Goal: Book appointment/travel/reservation

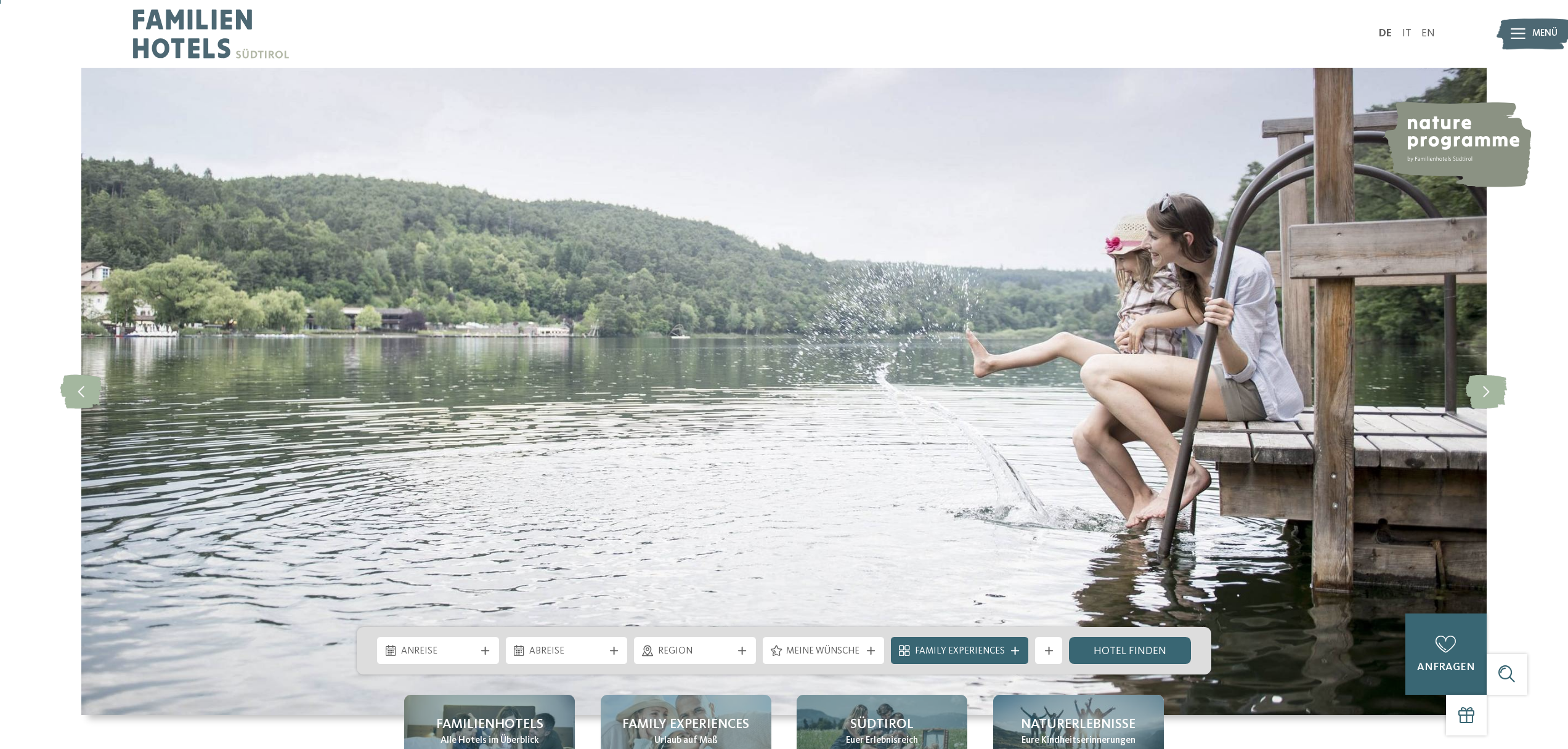
scroll to position [325, 0]
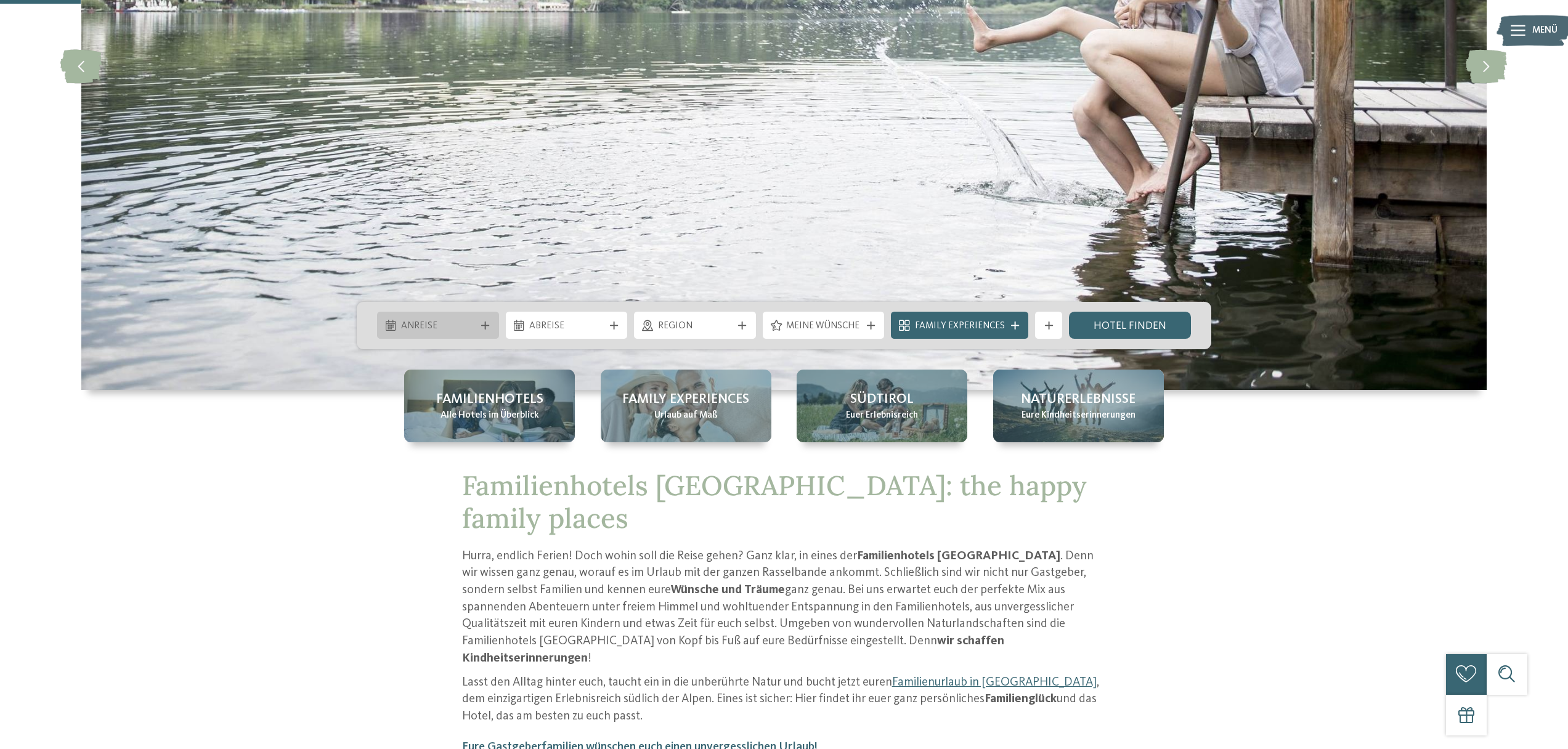
click at [468, 327] on span "Anreise" at bounding box center [439, 326] width 75 height 13
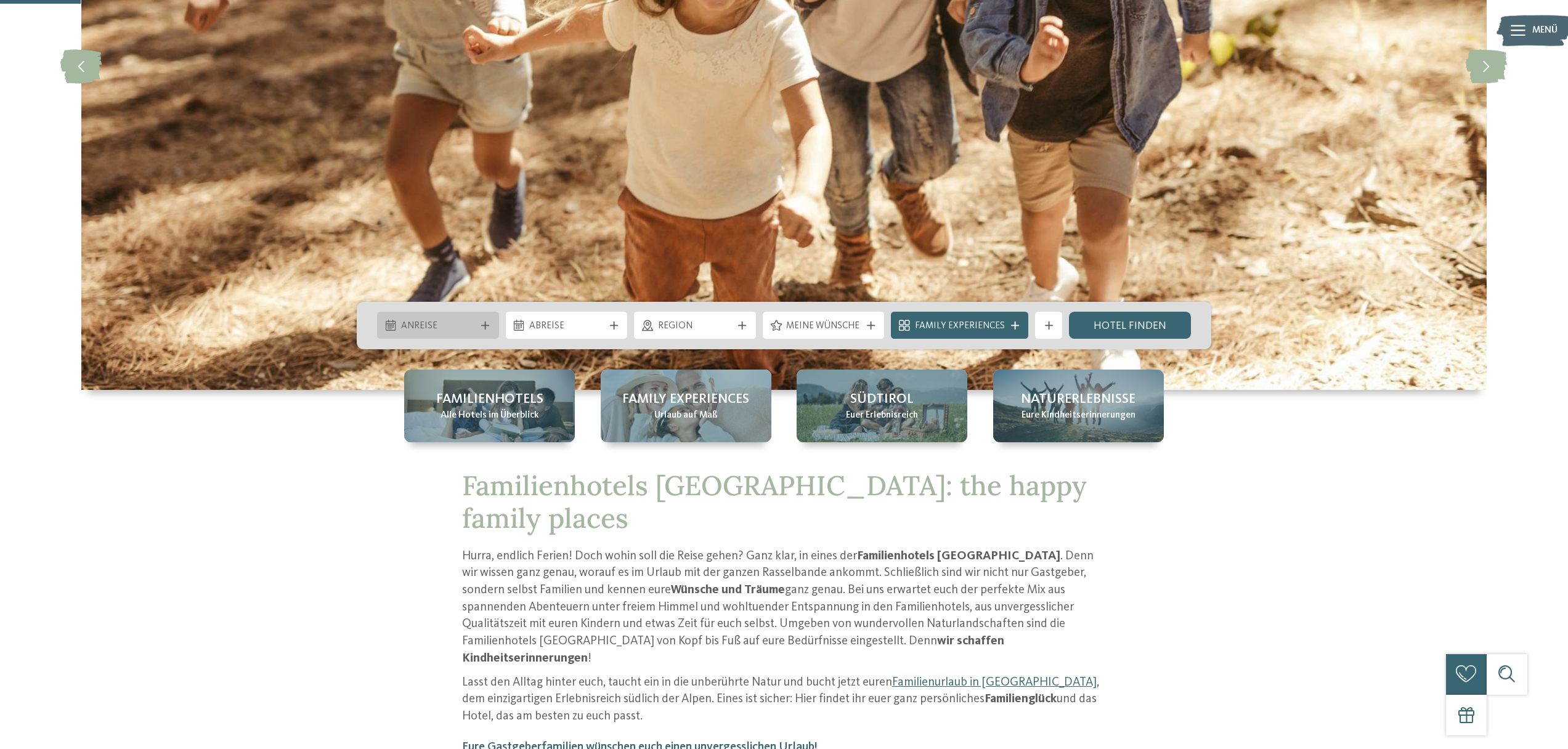
click at [487, 325] on icon at bounding box center [485, 325] width 8 height 8
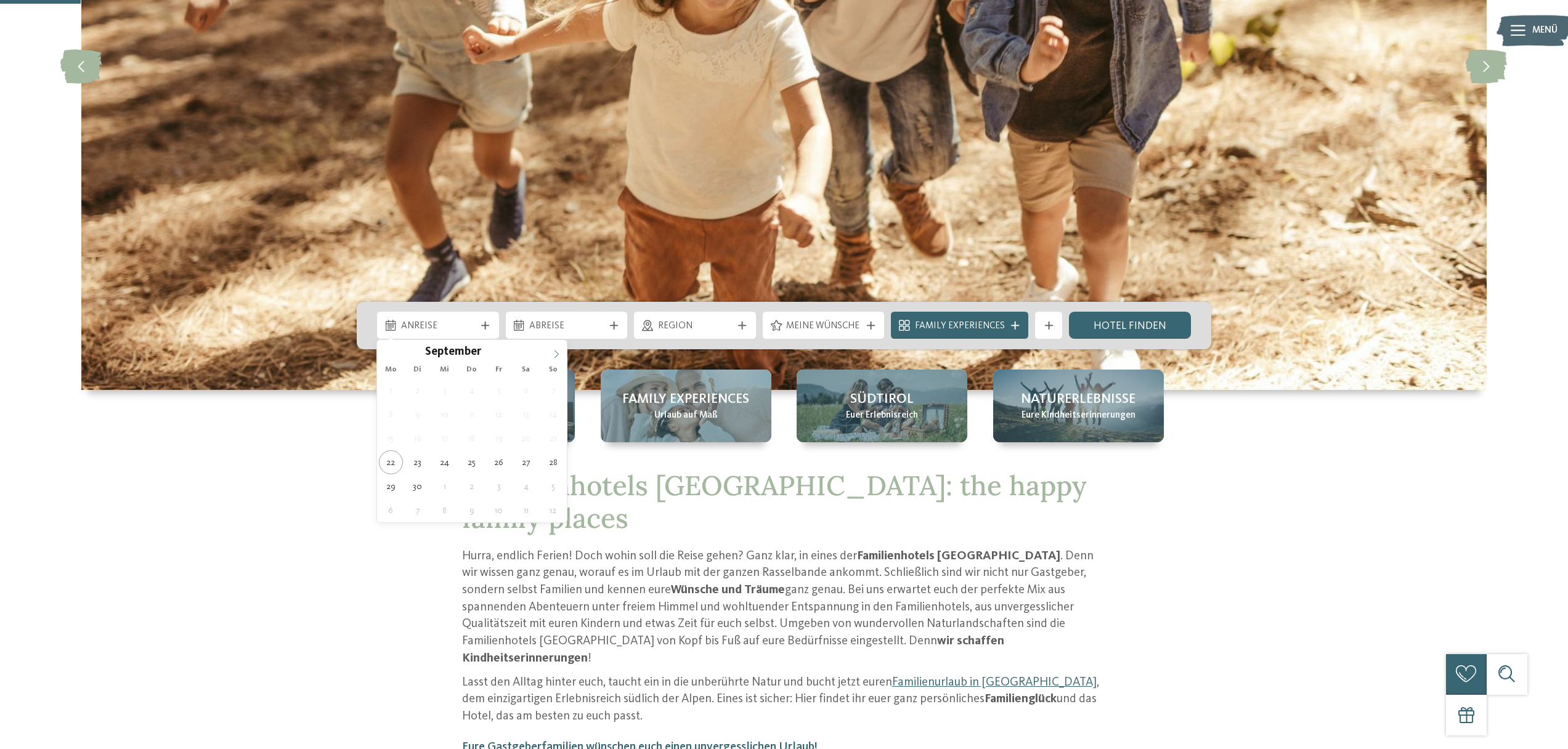
click at [556, 352] on icon at bounding box center [556, 354] width 9 height 9
type div "[DATE]"
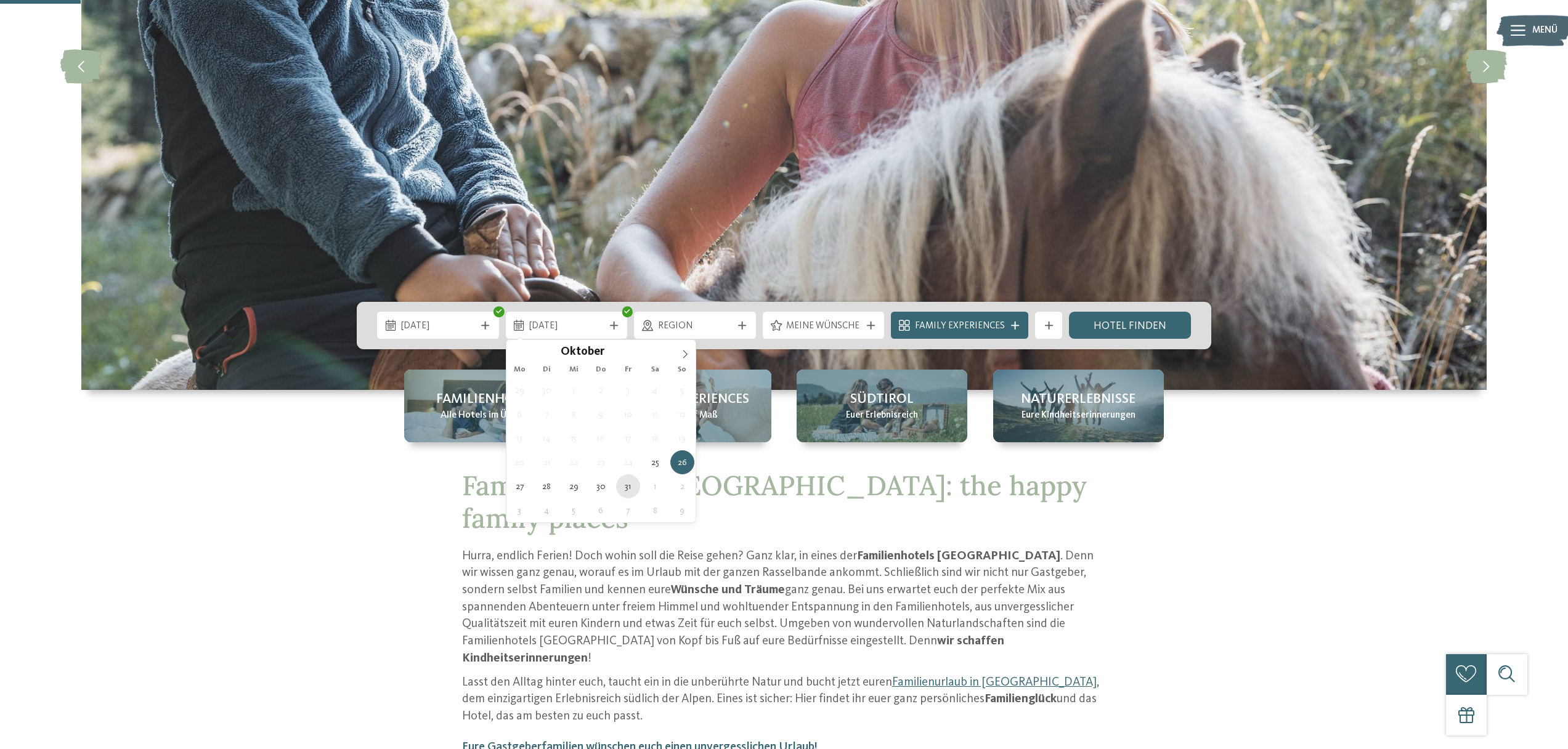
type div "[DATE]"
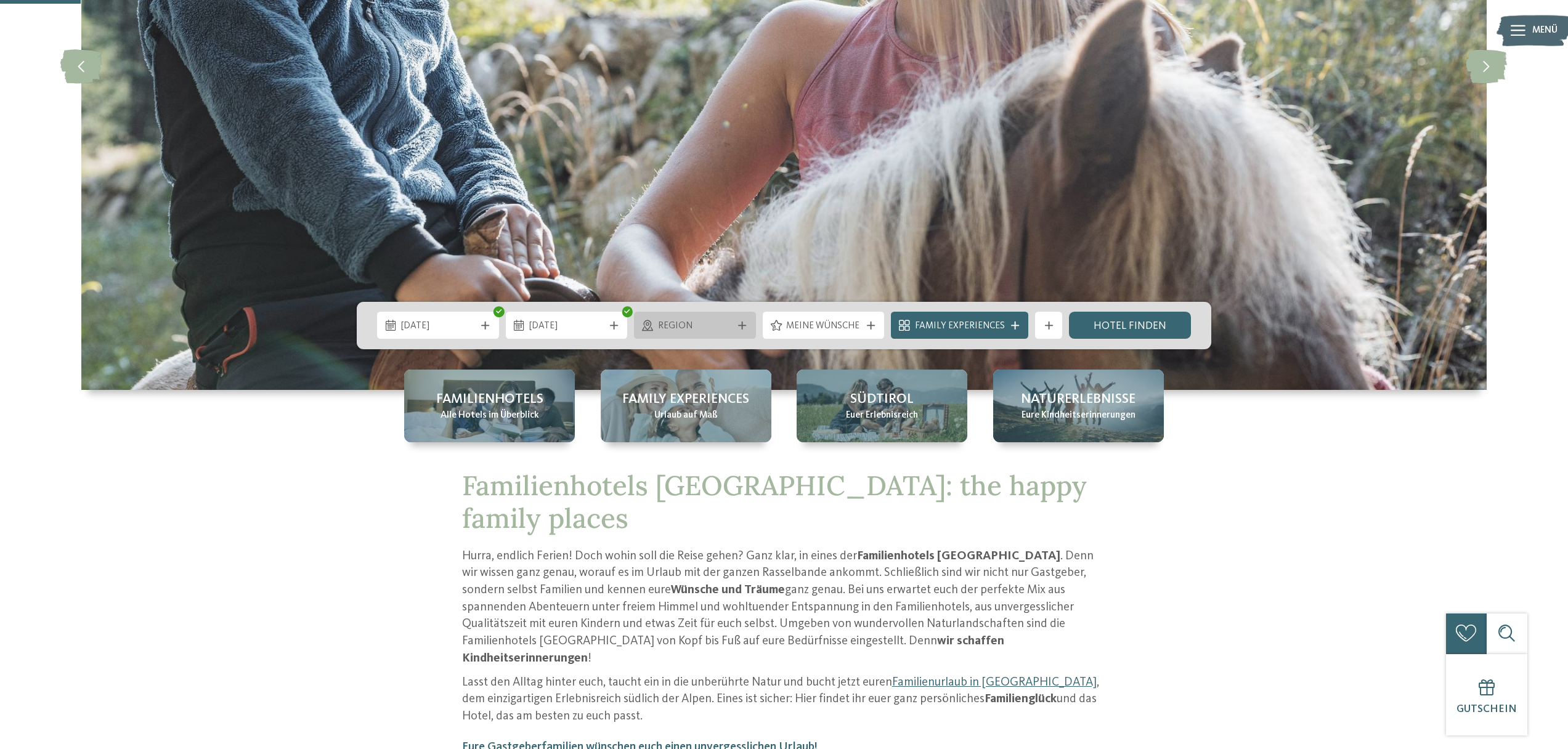
click at [744, 329] on icon at bounding box center [742, 325] width 8 height 8
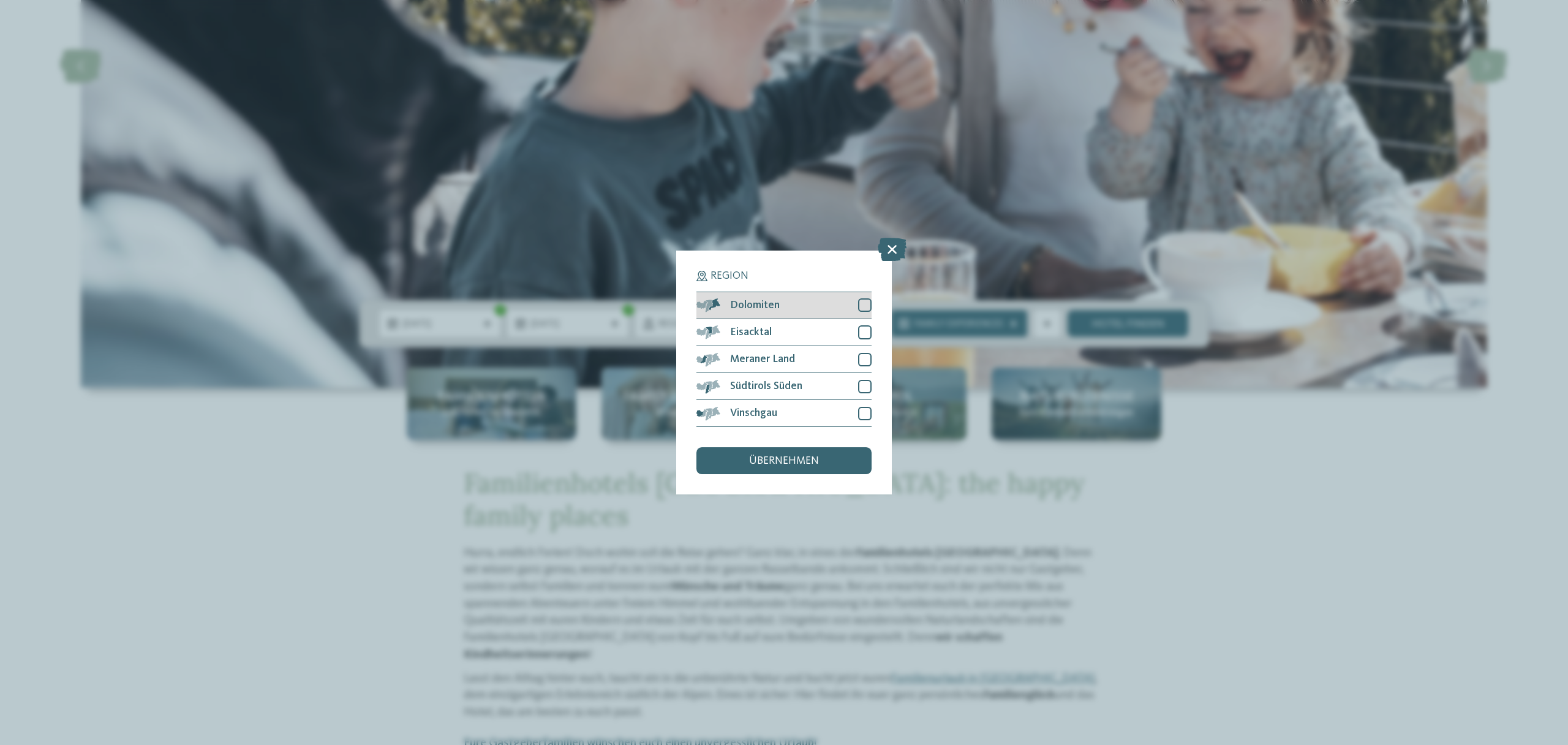
click at [862, 308] on div at bounding box center [864, 305] width 13 height 13
click at [863, 327] on div "Eisacktal" at bounding box center [784, 332] width 175 height 27
click at [865, 354] on div at bounding box center [864, 359] width 13 height 13
click at [864, 386] on div at bounding box center [864, 386] width 13 height 13
click at [863, 413] on div at bounding box center [864, 413] width 13 height 13
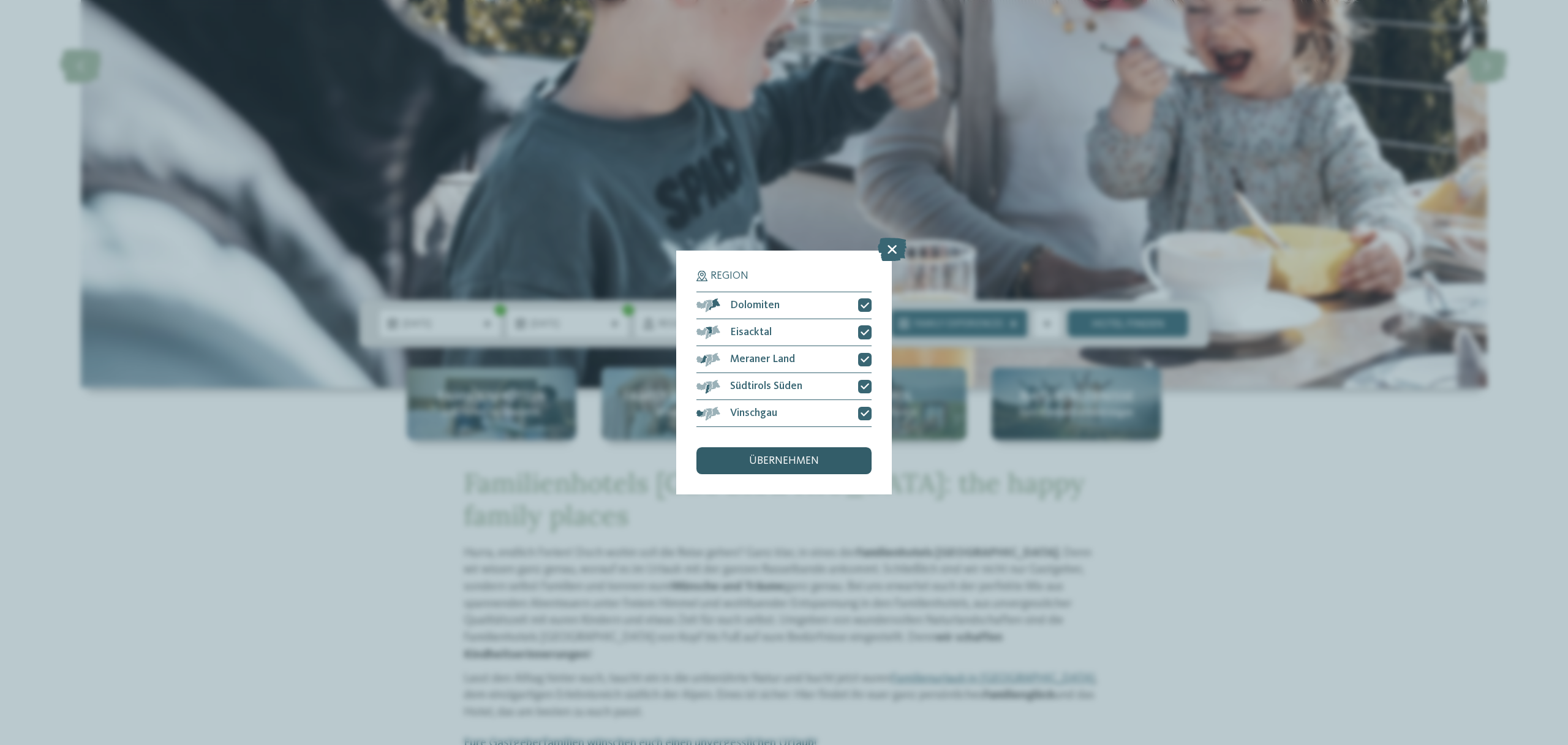
click at [794, 462] on span "übernehmen" at bounding box center [784, 461] width 70 height 11
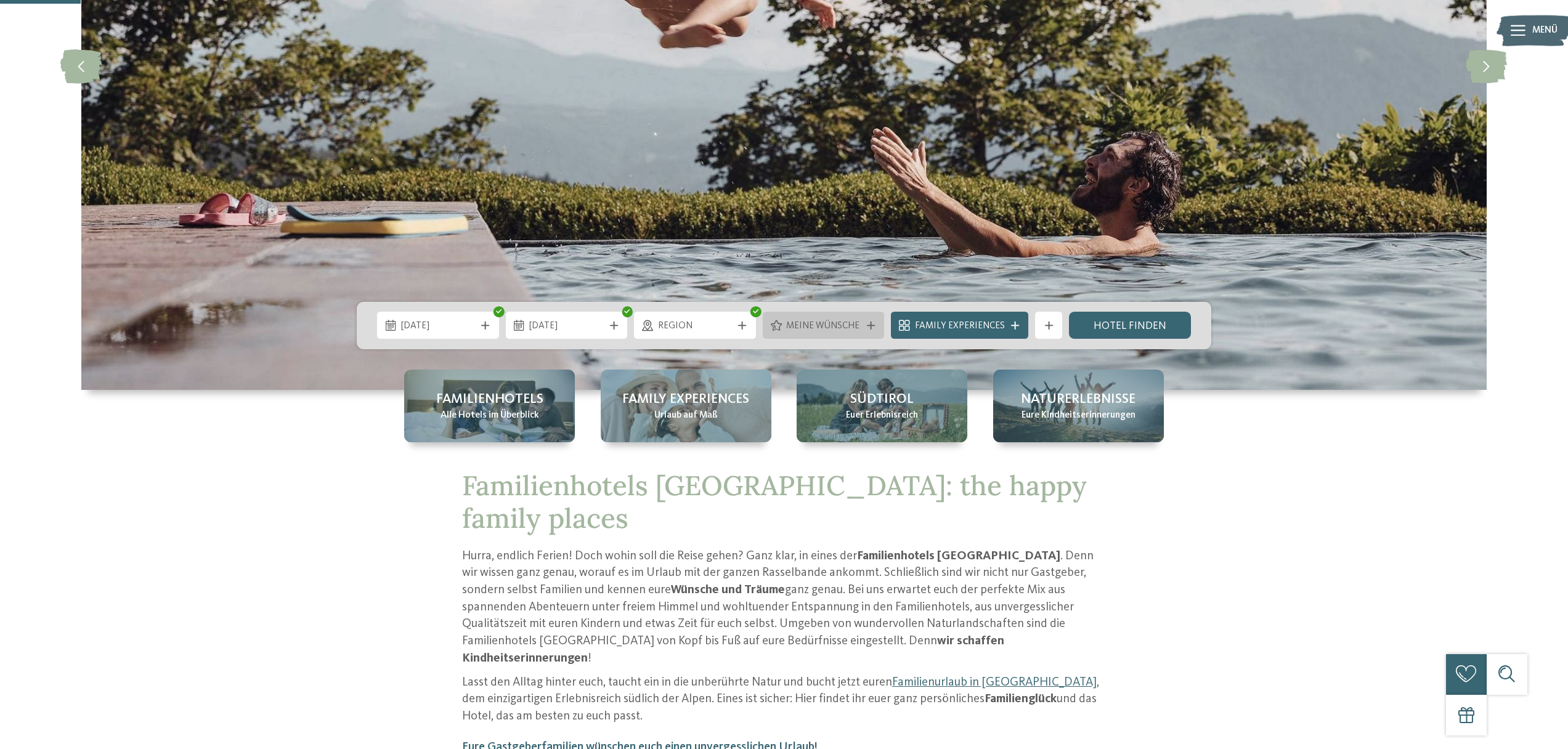
click at [874, 324] on icon at bounding box center [871, 325] width 8 height 8
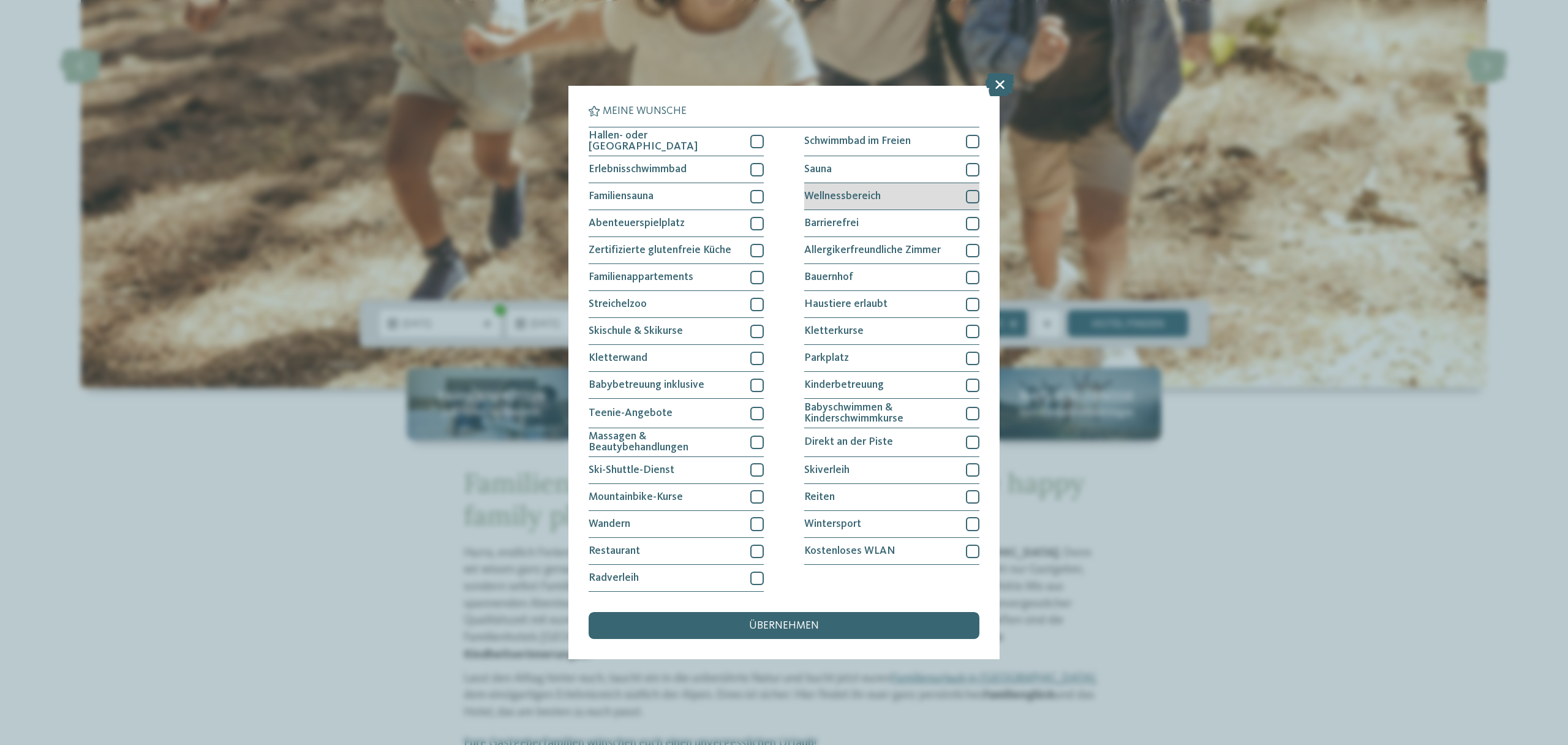
click at [974, 194] on div at bounding box center [972, 196] width 13 height 13
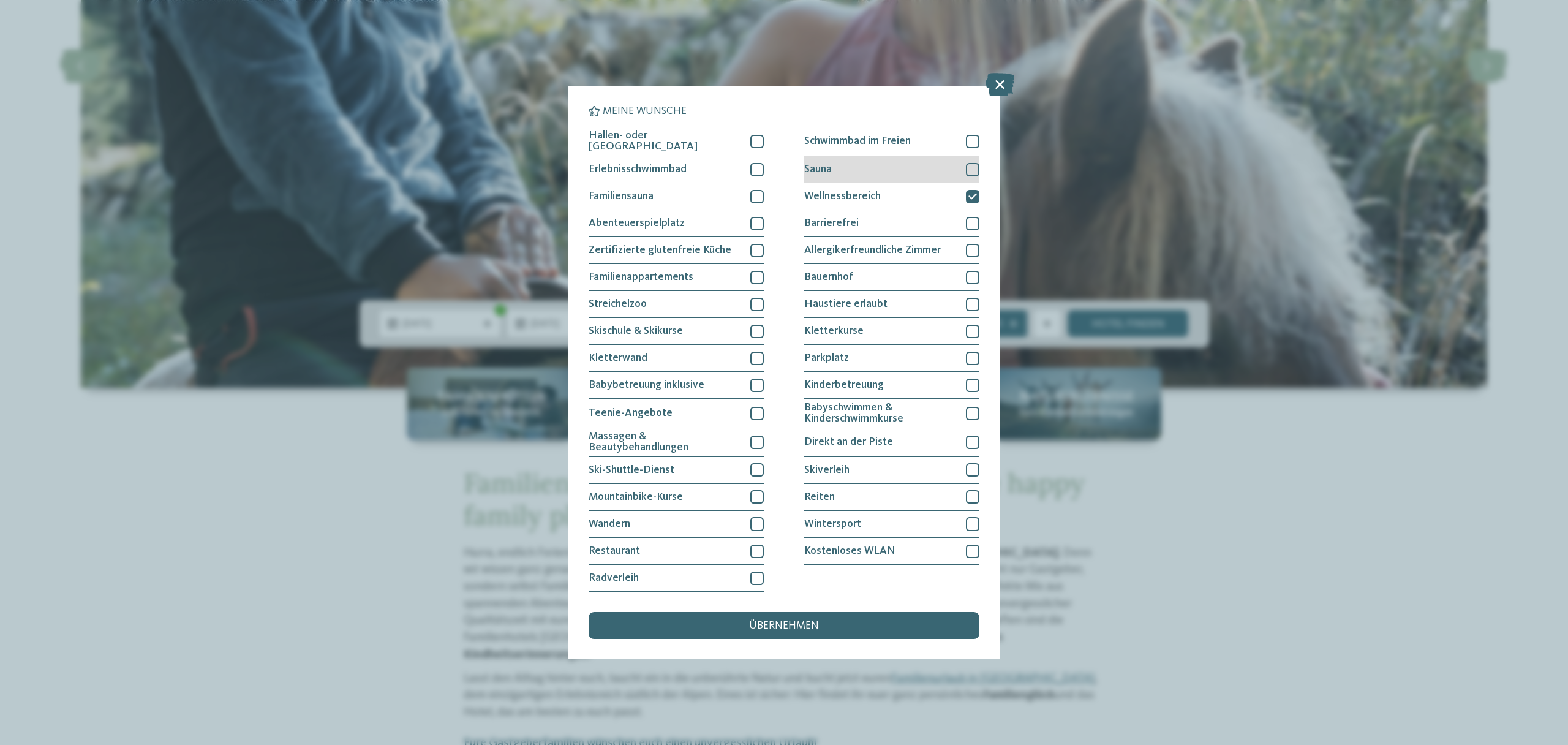
click at [971, 167] on div at bounding box center [972, 169] width 13 height 13
click at [760, 143] on div at bounding box center [757, 141] width 13 height 13
click at [759, 162] on div "Erlebnisschwimmbad" at bounding box center [676, 169] width 175 height 27
click at [756, 197] on div at bounding box center [757, 196] width 13 height 13
click at [800, 629] on span "übernehmen" at bounding box center [784, 626] width 70 height 11
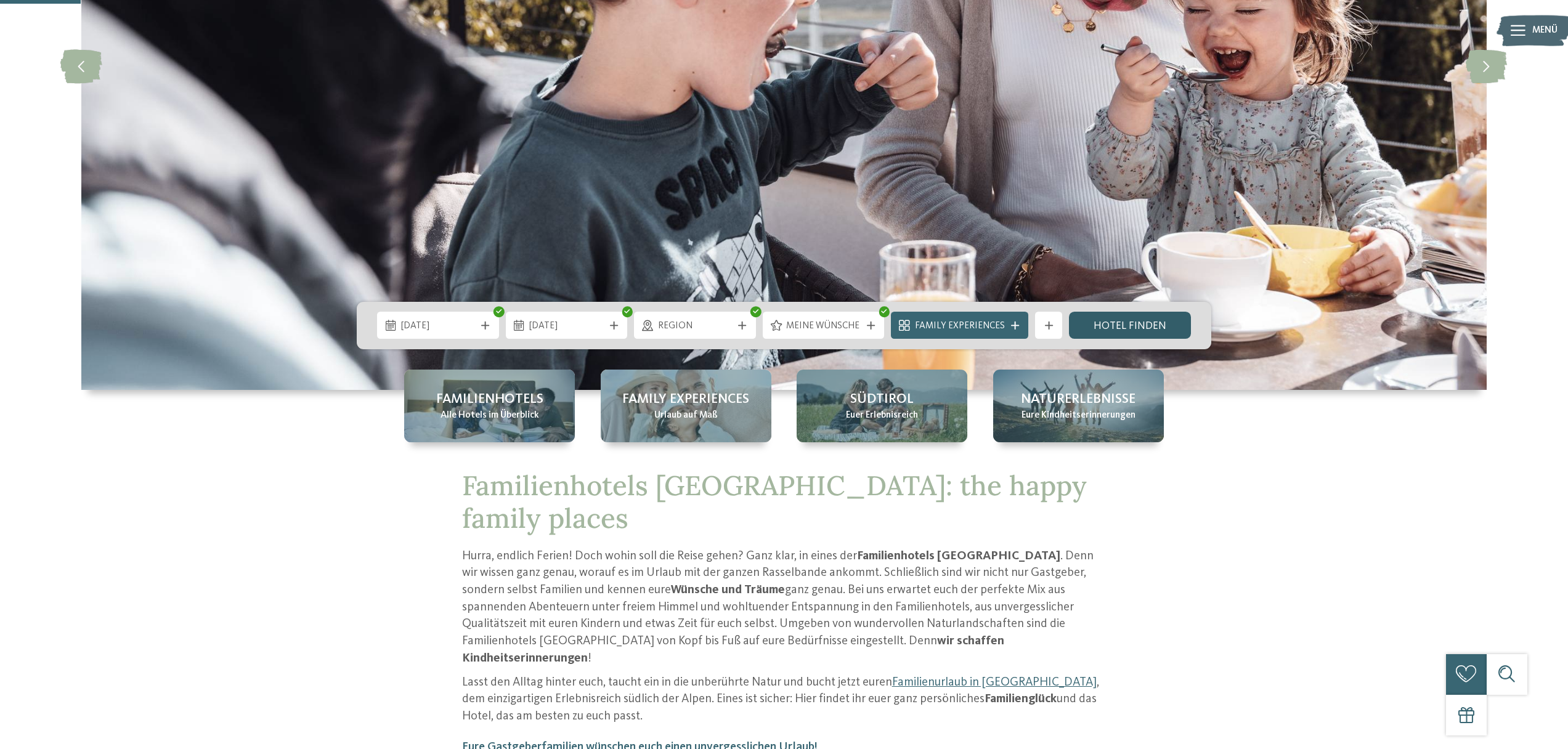
click at [1113, 322] on link "Hotel finden" at bounding box center [1129, 325] width 122 height 27
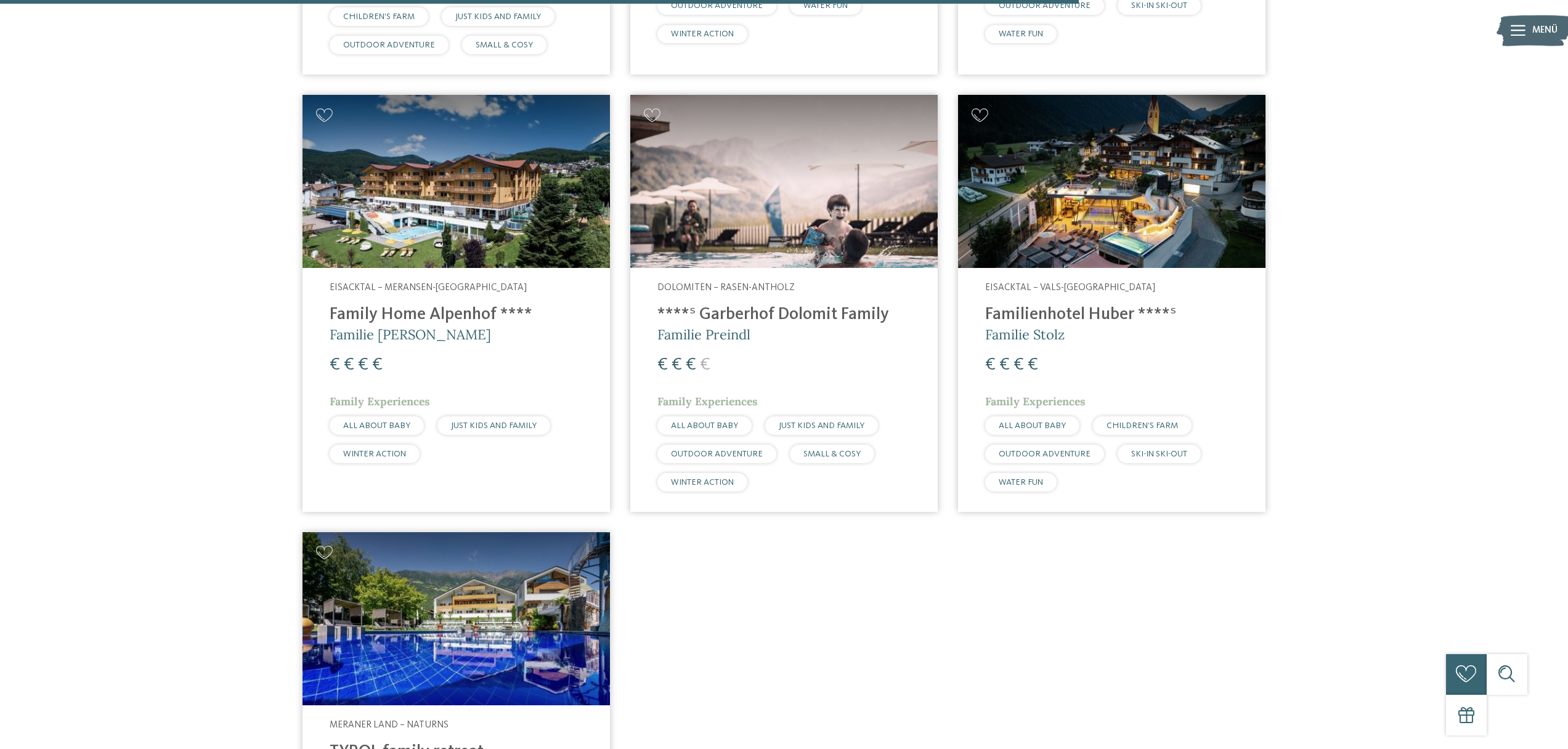
scroll to position [771, 0]
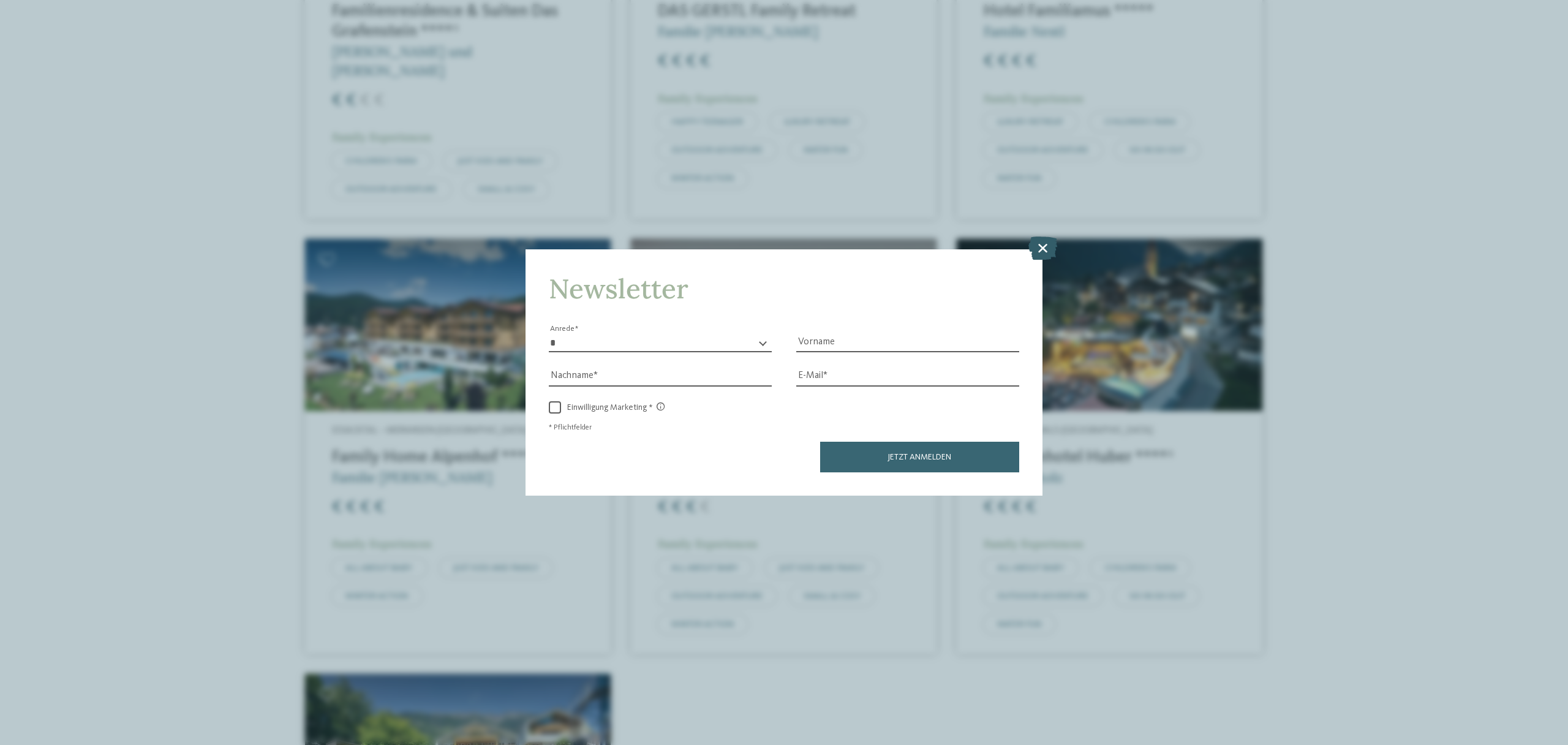
click at [1043, 257] on icon at bounding box center [1043, 248] width 29 height 23
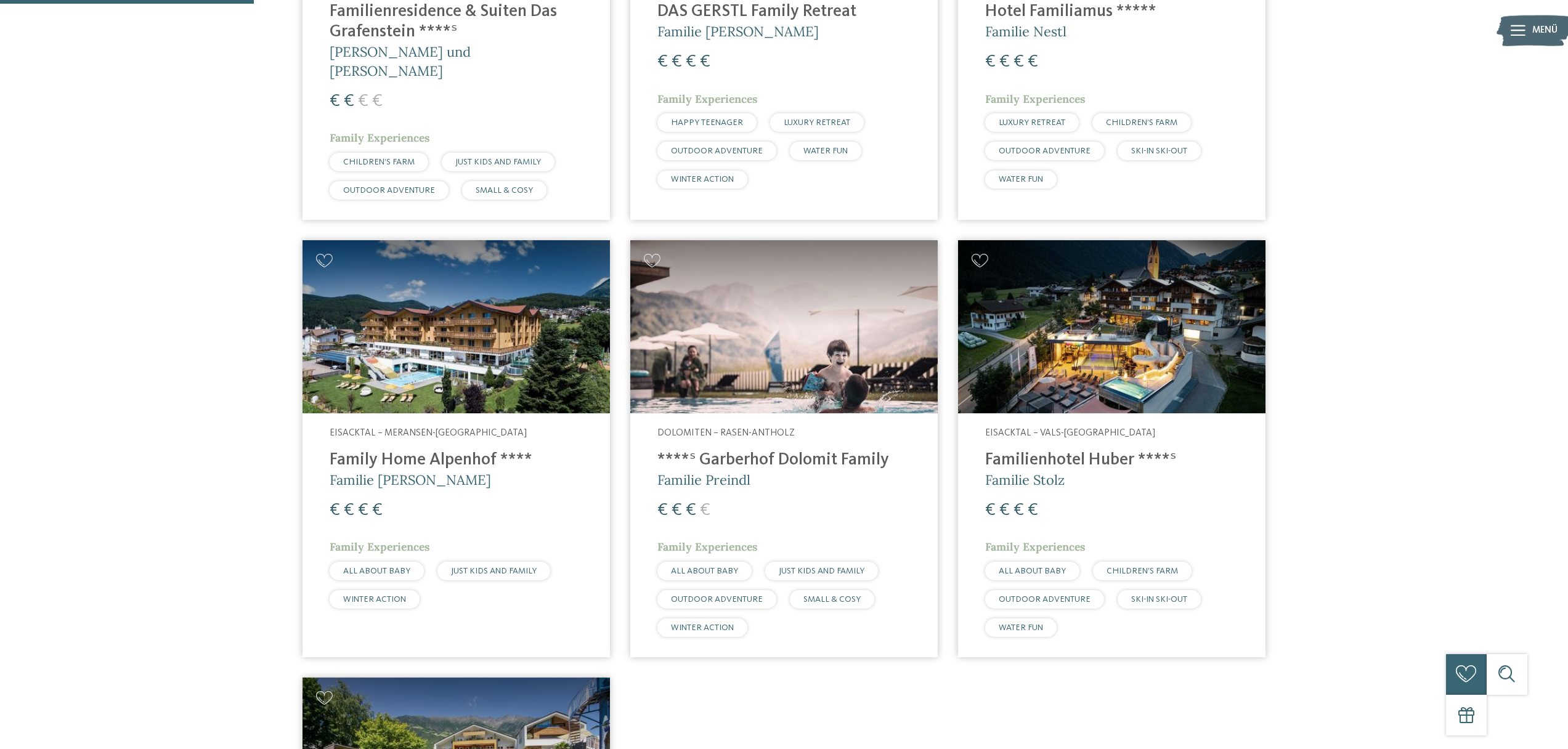
scroll to position [0, 0]
